Goal: Task Accomplishment & Management: Manage account settings

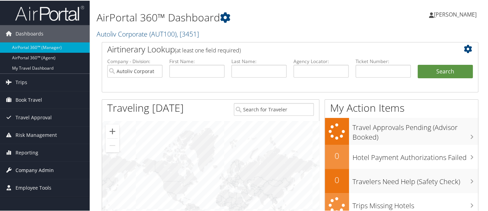
click at [35, 169] on span "Company Admin" at bounding box center [35, 169] width 38 height 17
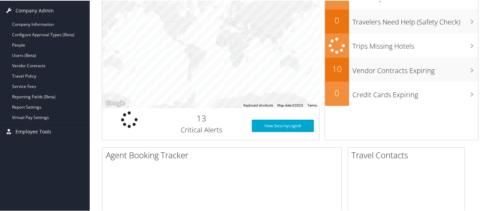
scroll to position [171, 0]
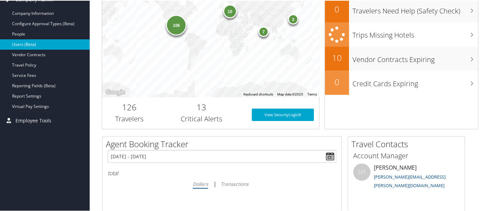
click at [42, 43] on link "Users (Beta)" at bounding box center [45, 44] width 90 height 10
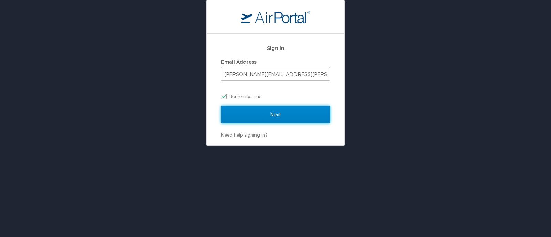
click at [276, 116] on input "Next" at bounding box center [275, 114] width 109 height 17
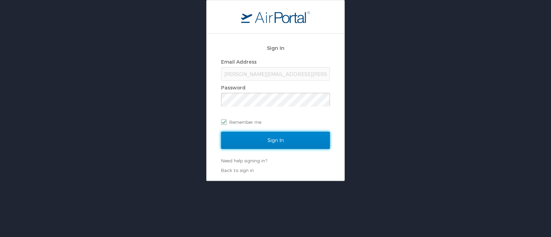
click at [276, 146] on input "Sign In" at bounding box center [275, 140] width 109 height 17
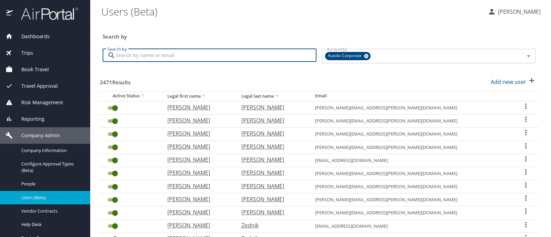
click at [182, 57] on input "Search by" at bounding box center [216, 55] width 201 height 13
type input "valencia"
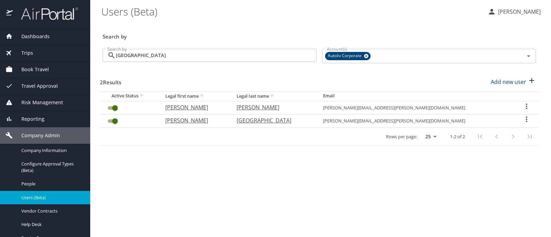
click at [523, 121] on icon "User Search Table" at bounding box center [527, 119] width 8 height 8
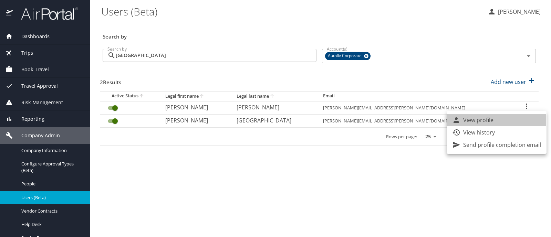
click at [477, 119] on p "View profile" at bounding box center [478, 120] width 30 height 8
select select "US"
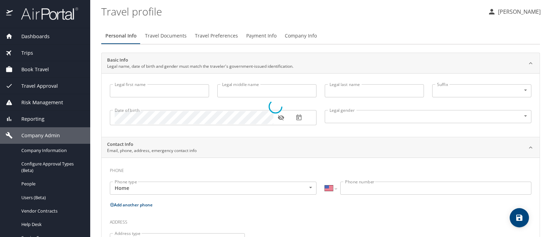
type input "Lester"
type input "Leroy"
type input "Valencia"
type input "Male"
select select "US"
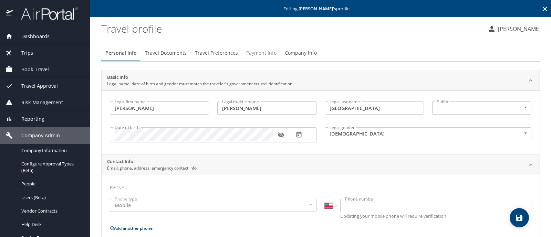
click at [255, 52] on span "Payment Info" at bounding box center [261, 53] width 30 height 9
